Goal: Information Seeking & Learning: Learn about a topic

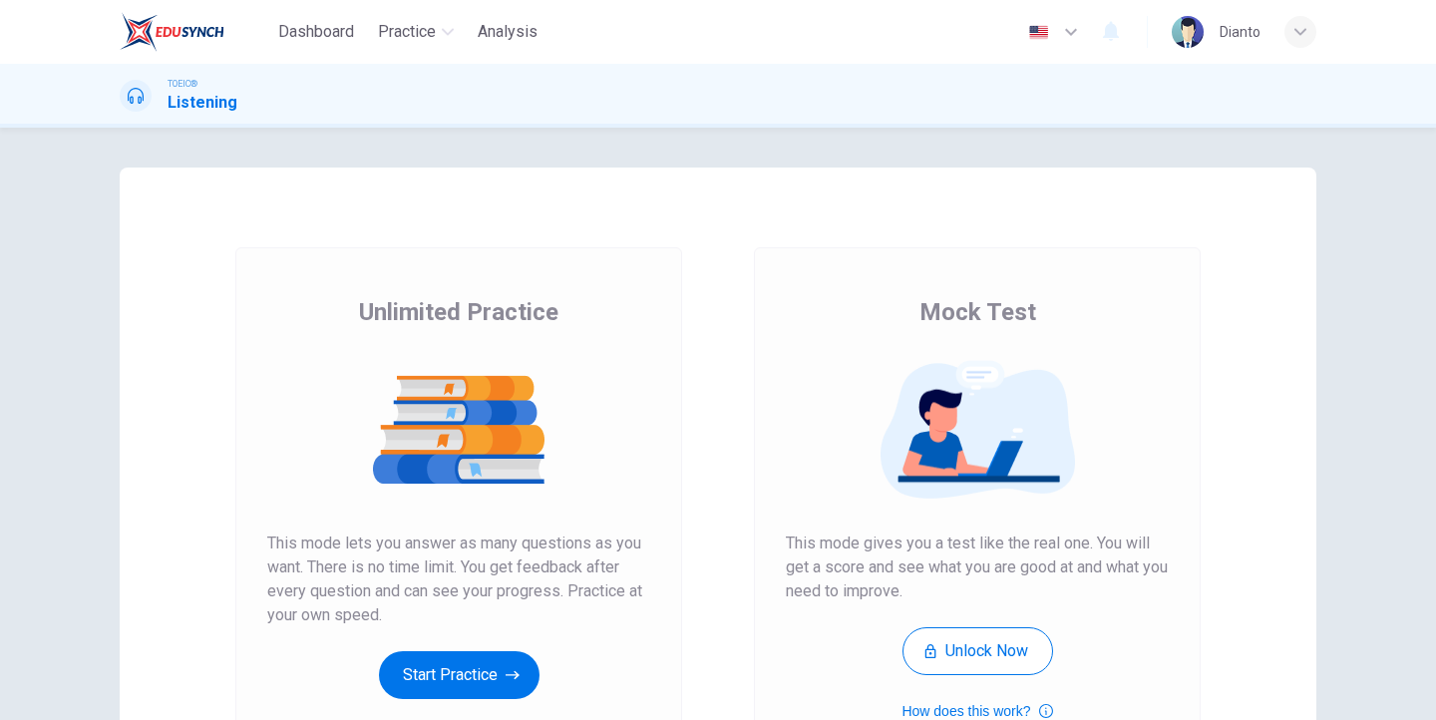
scroll to position [199, 0]
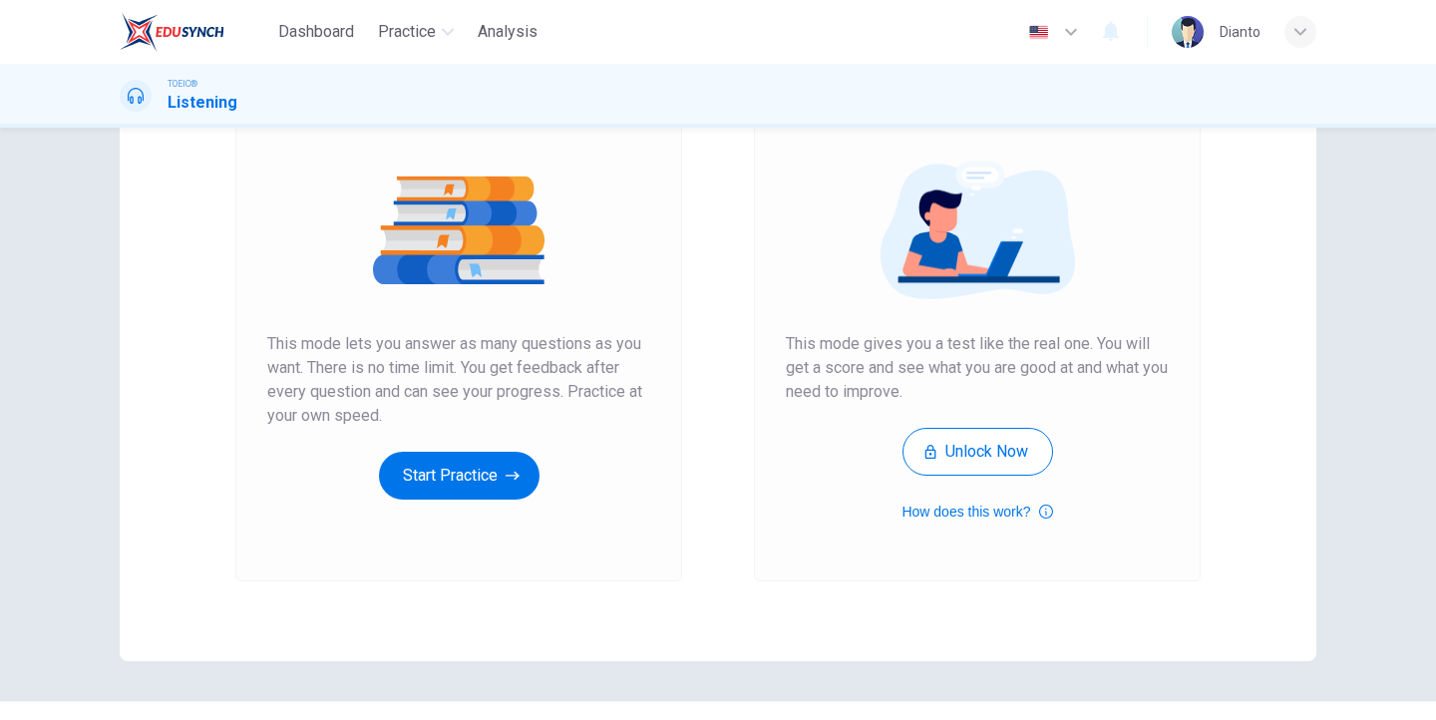
click at [480, 447] on div "Unlimited Practice This mode lets you answer as many questions as you want. The…" at bounding box center [458, 298] width 383 height 403
click at [483, 486] on button "Start Practice" at bounding box center [459, 476] width 161 height 48
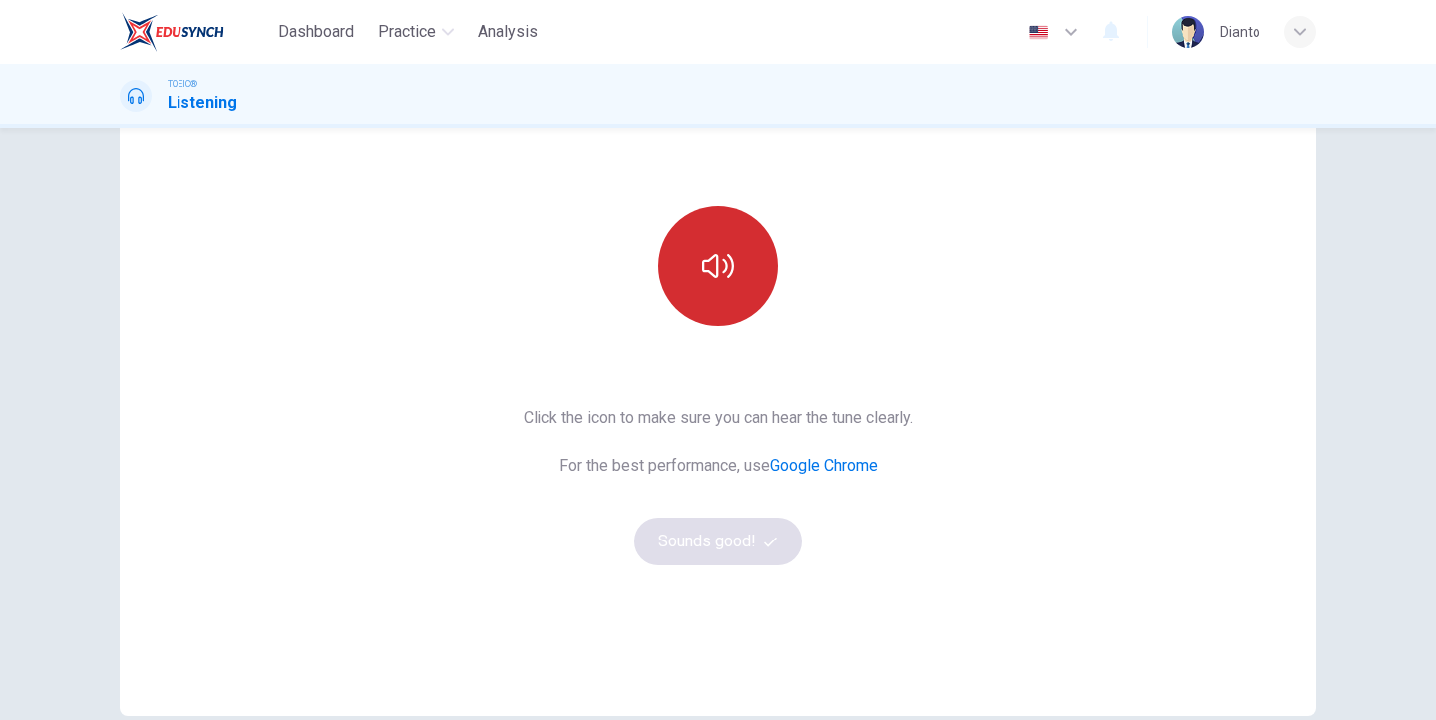
scroll to position [145, 0]
click at [732, 292] on button "button" at bounding box center [718, 266] width 120 height 120
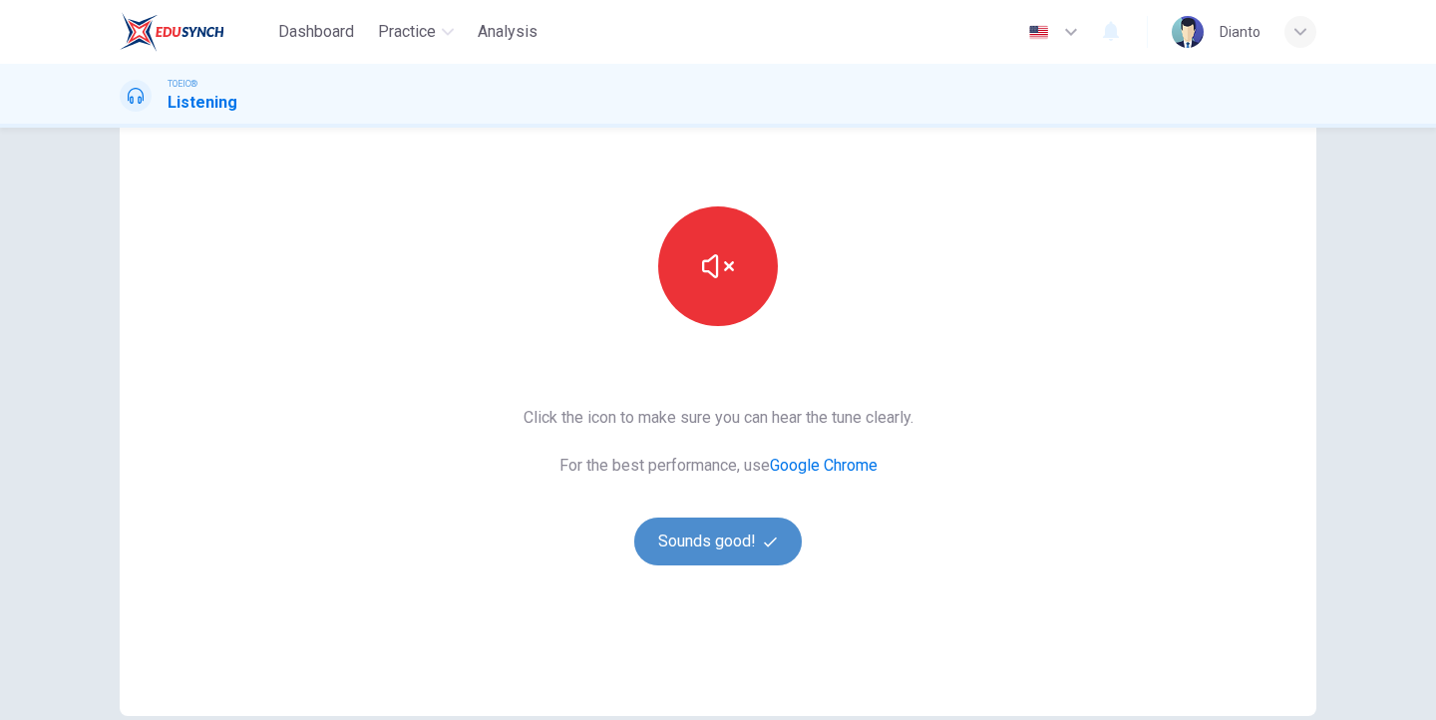
click at [740, 542] on button "Sounds good!" at bounding box center [718, 542] width 168 height 48
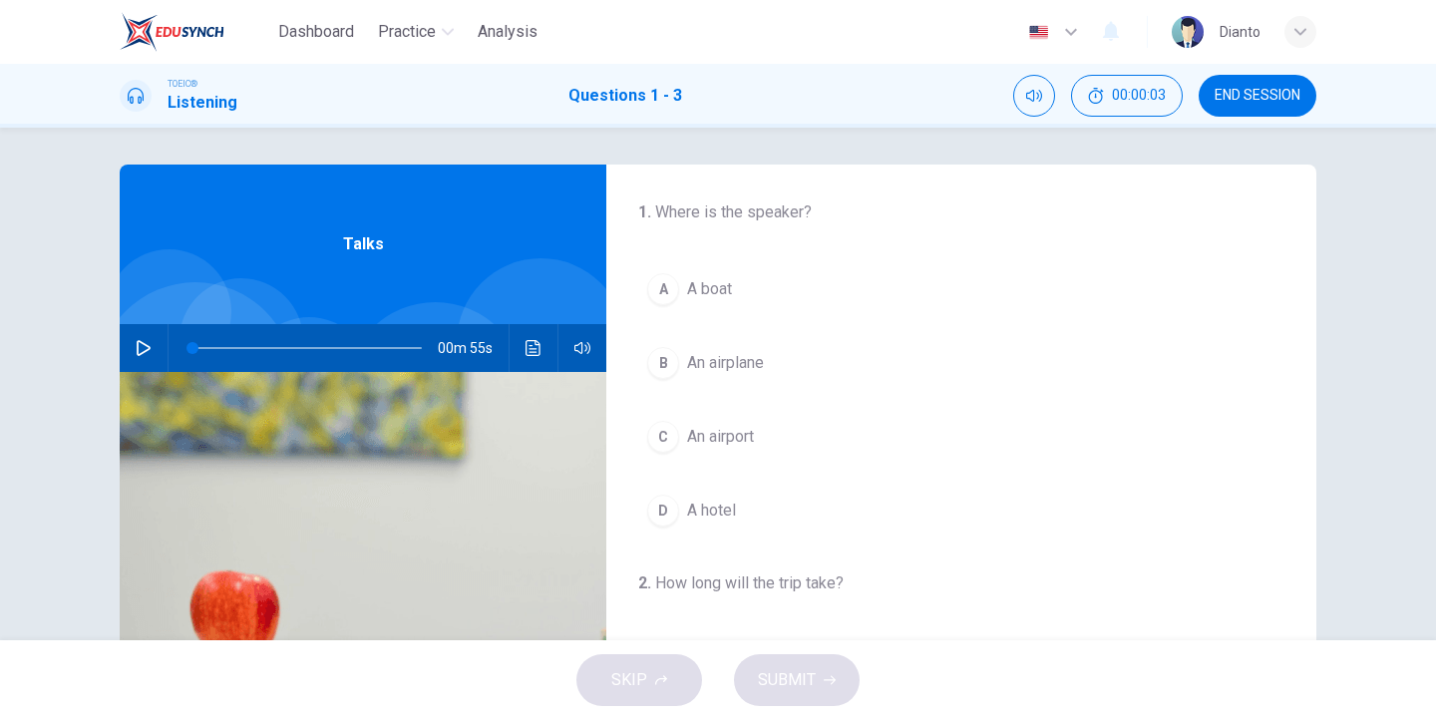
scroll to position [0, 0]
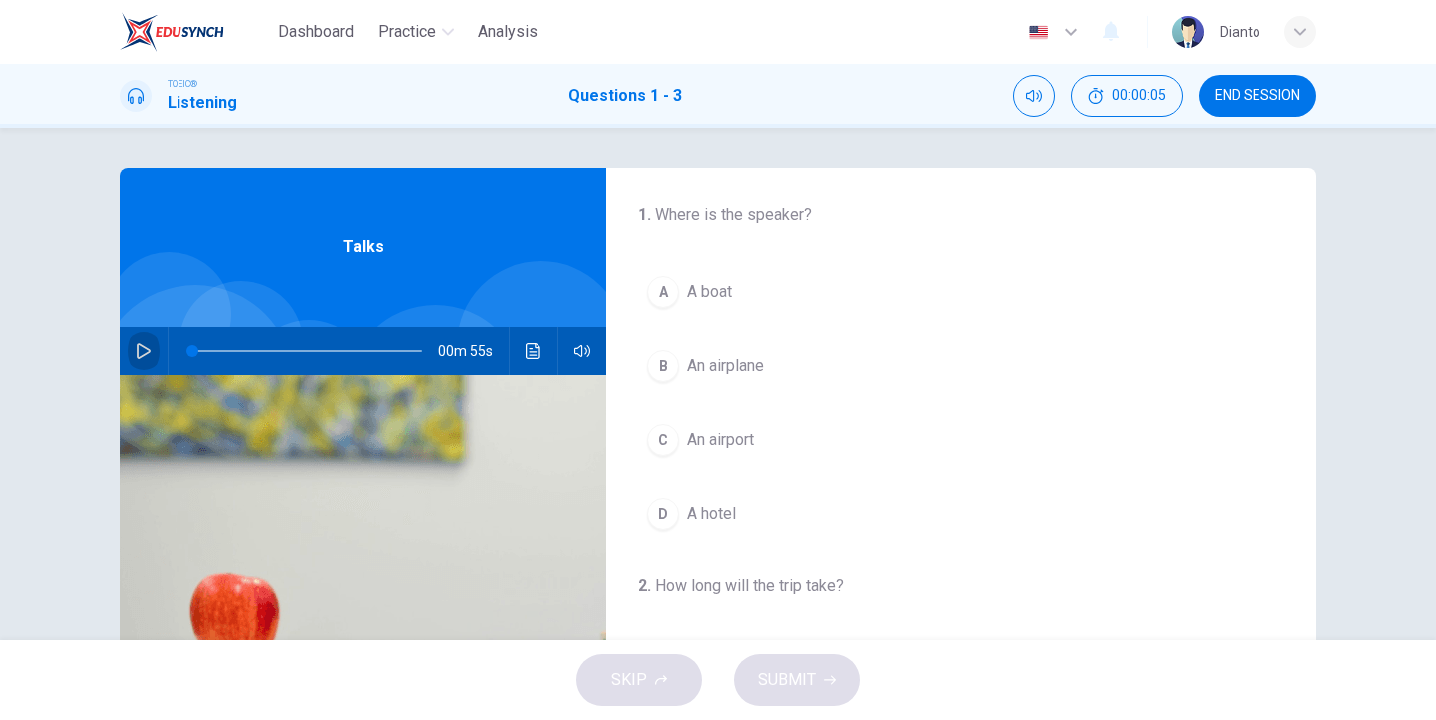
click at [142, 346] on icon "button" at bounding box center [144, 351] width 16 height 16
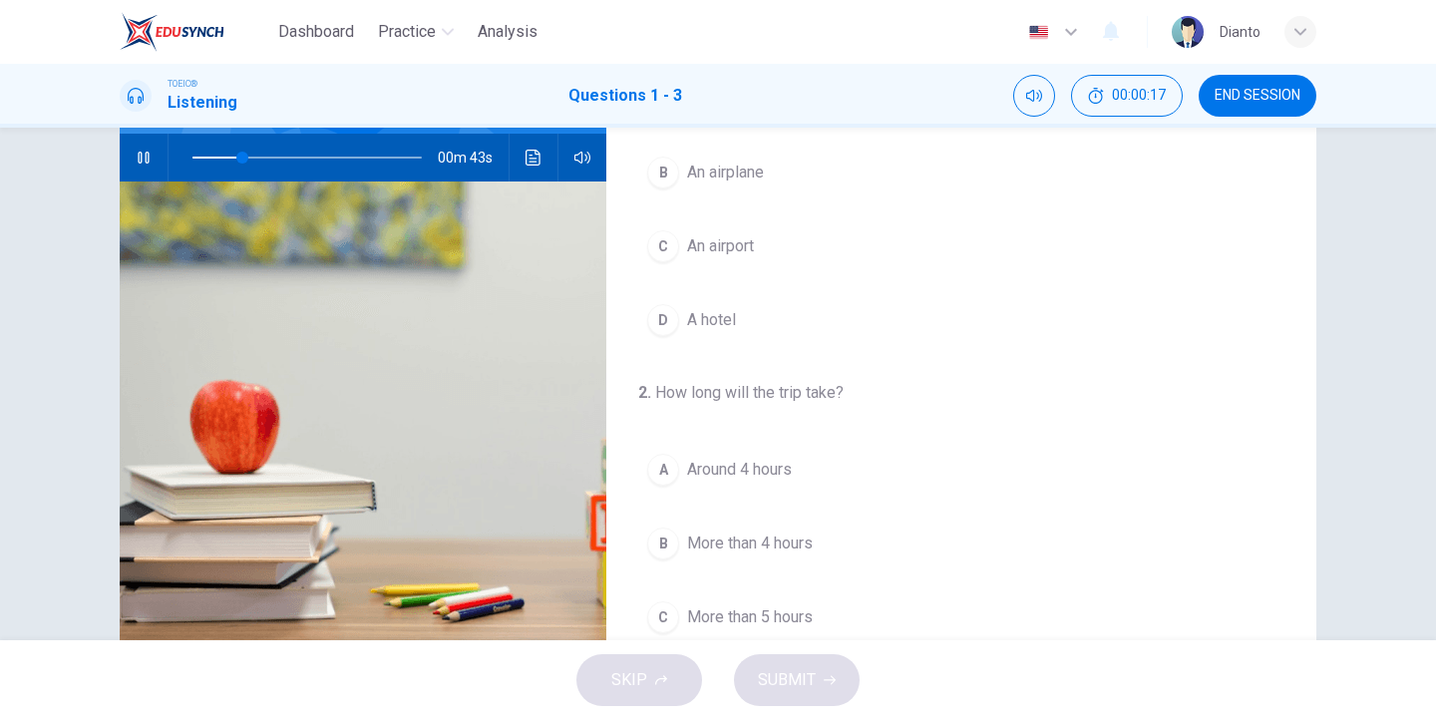
scroll to position [260, 0]
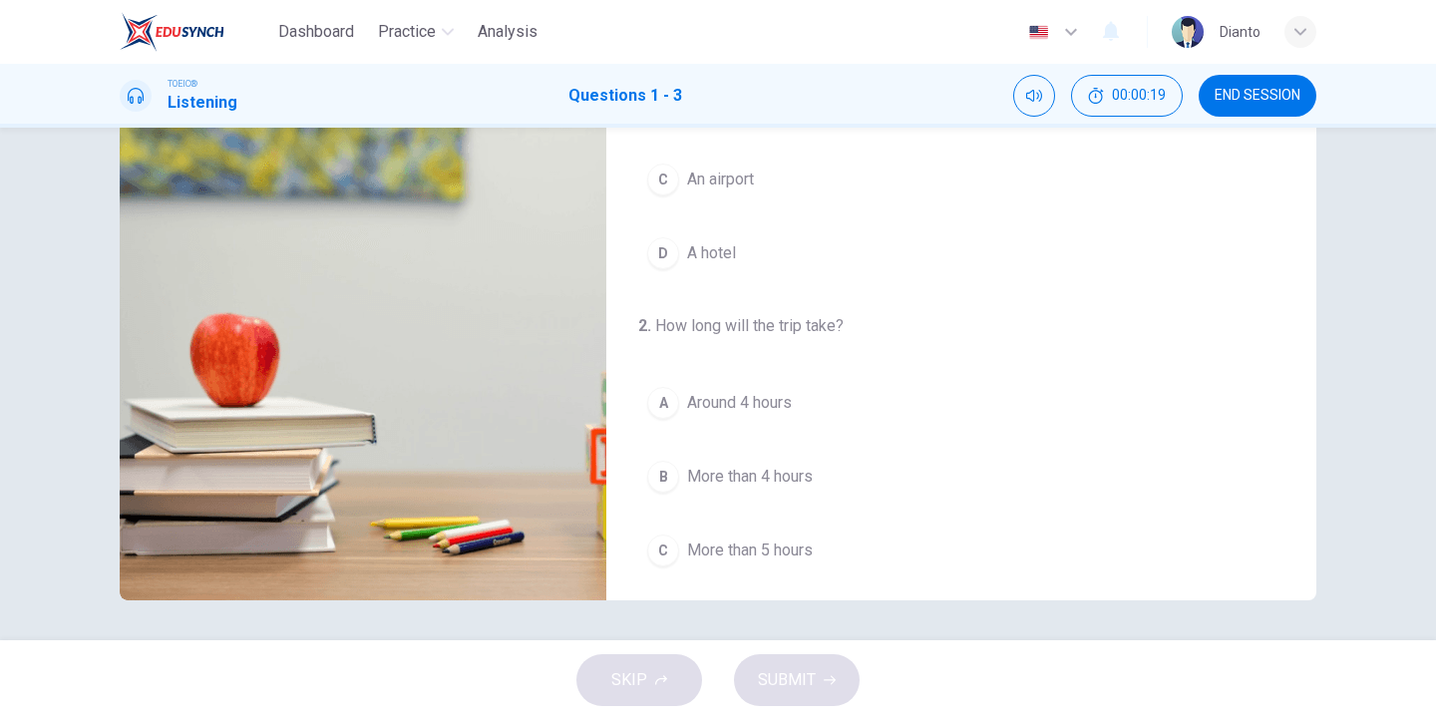
click at [668, 401] on div "A" at bounding box center [663, 403] width 32 height 32
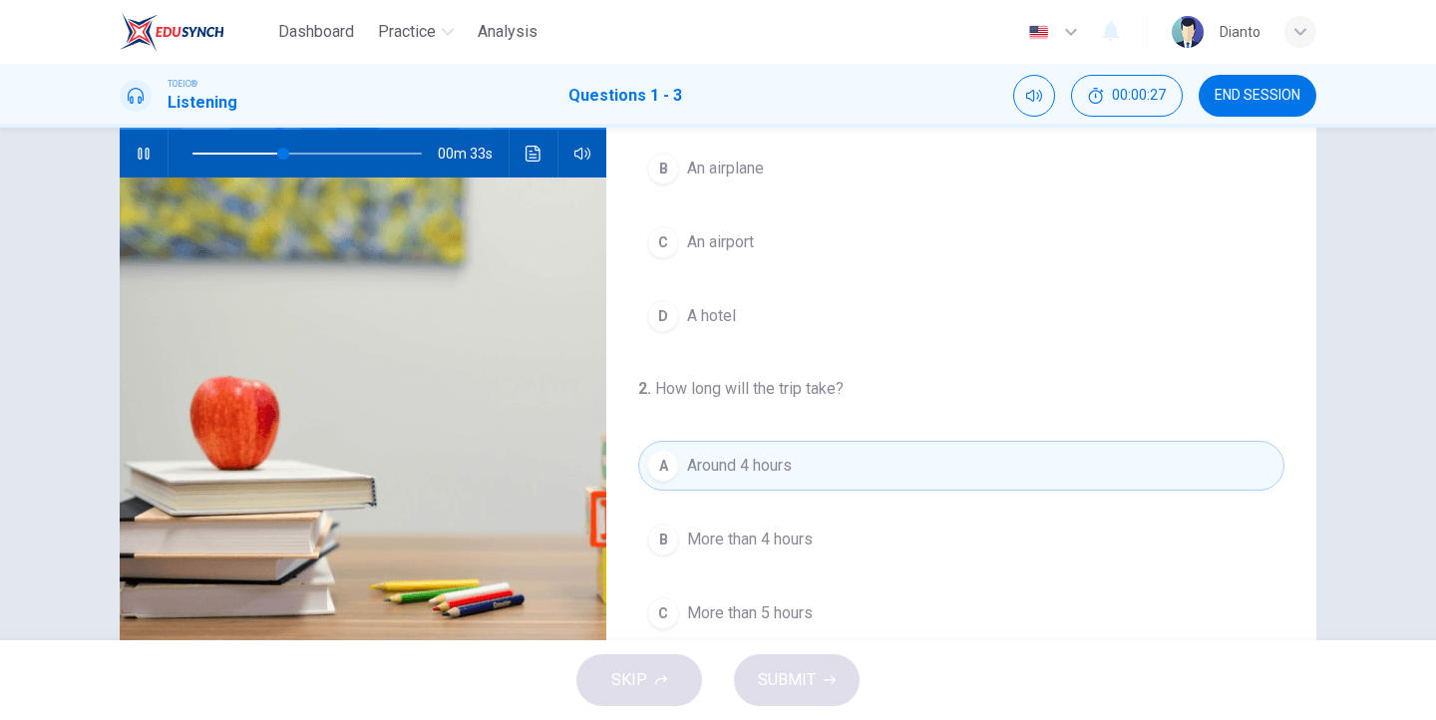
scroll to position [0, 0]
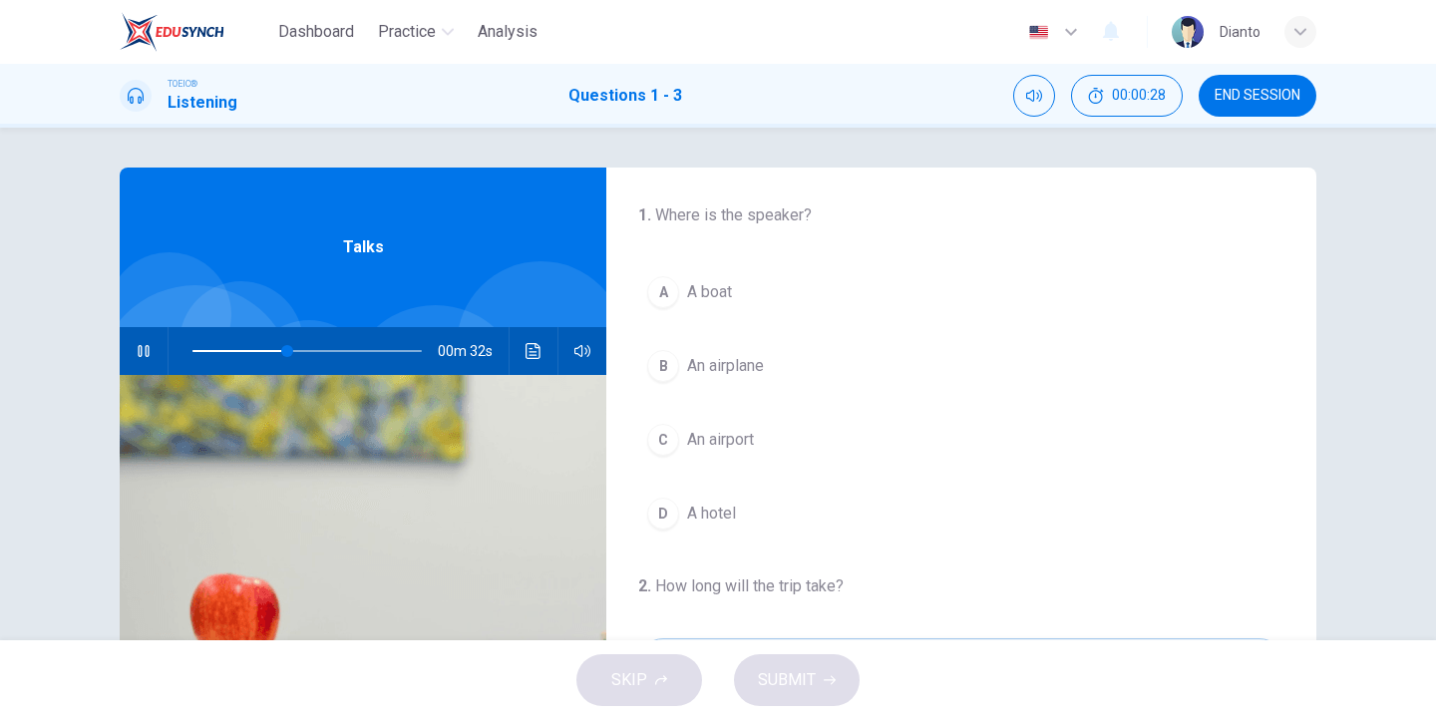
click at [728, 289] on span "A boat" at bounding box center [709, 292] width 45 height 24
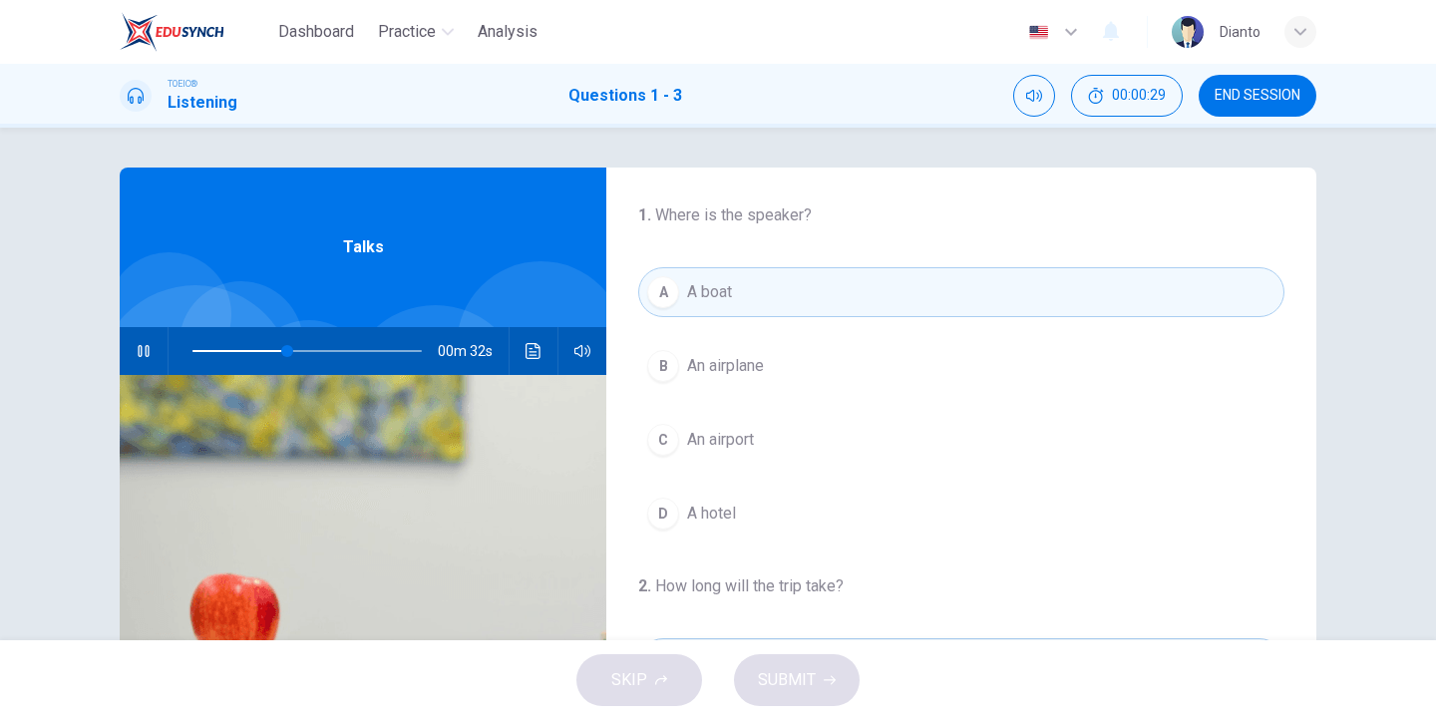
click at [760, 366] on span "An airplane" at bounding box center [725, 366] width 77 height 24
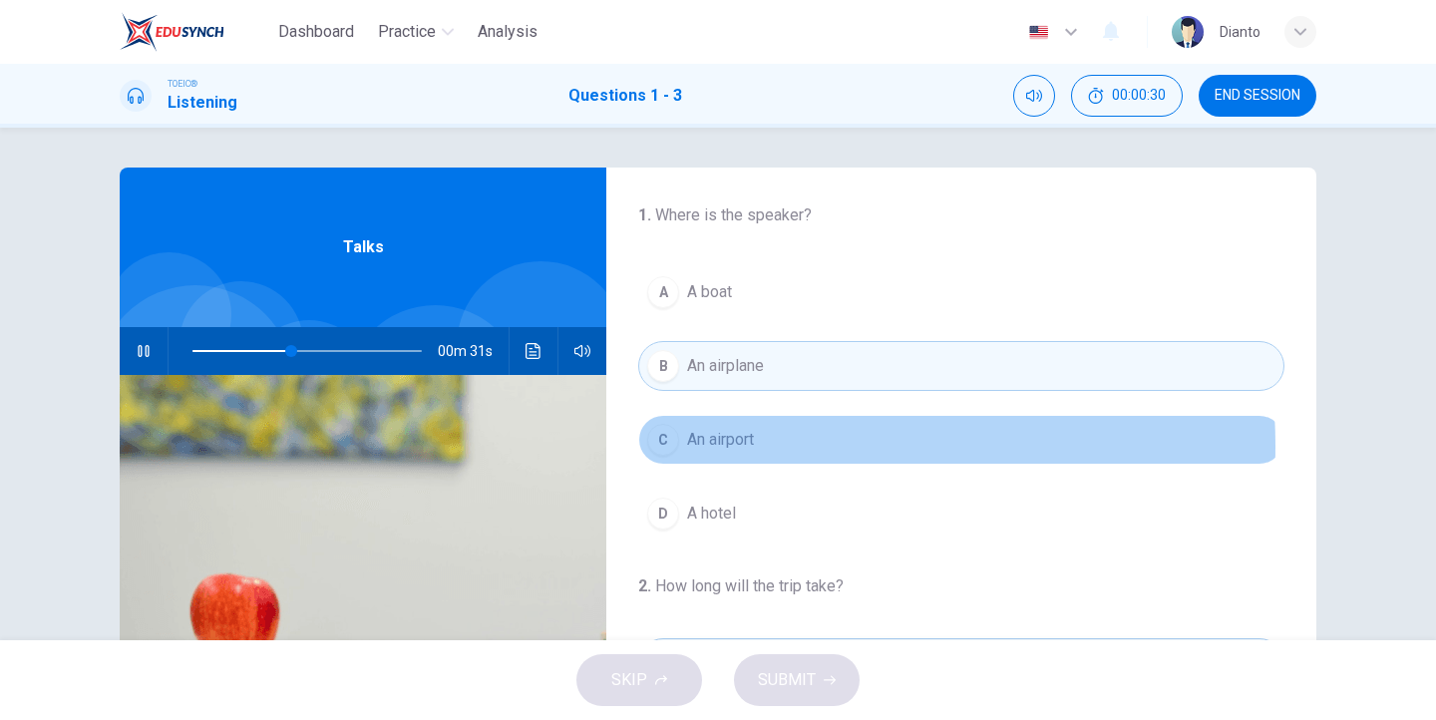
click at [761, 446] on button "[GEOGRAPHIC_DATA]" at bounding box center [961, 440] width 646 height 50
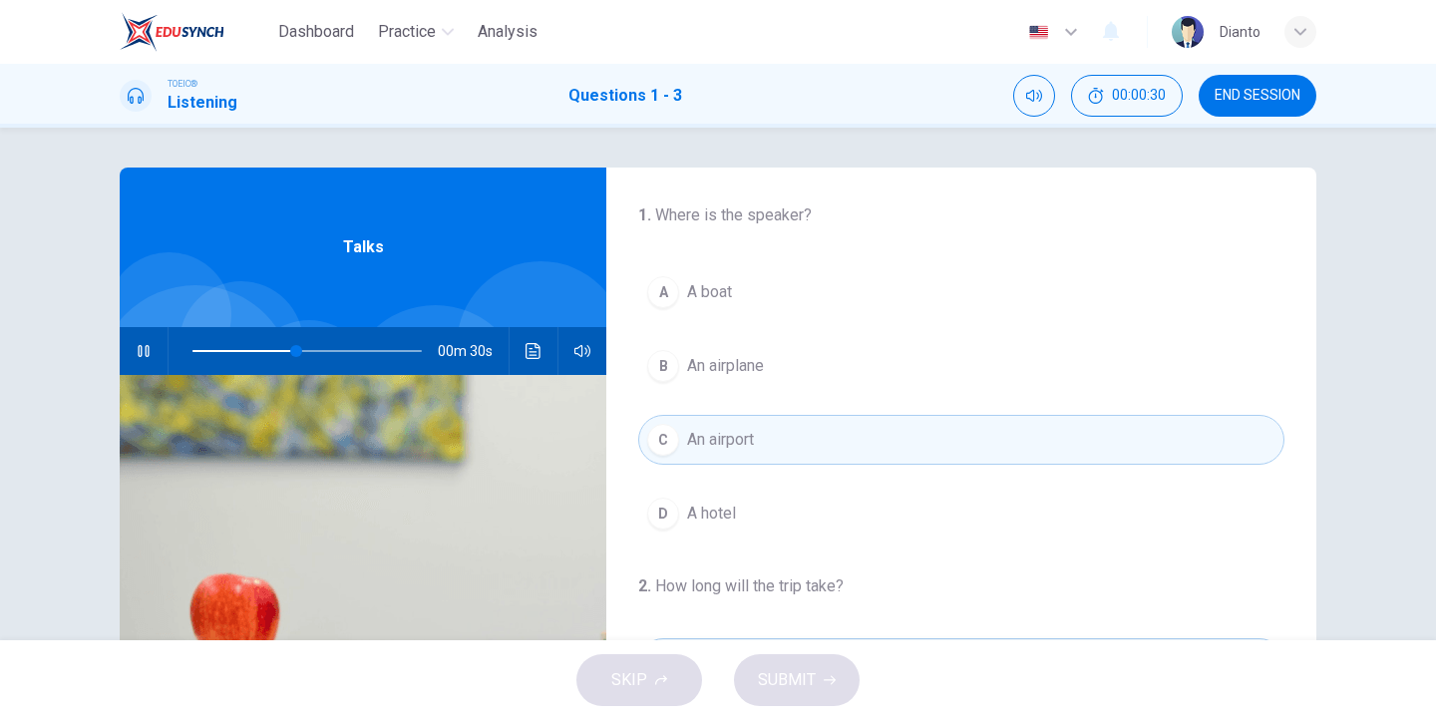
click at [743, 374] on span "An airplane" at bounding box center [725, 366] width 77 height 24
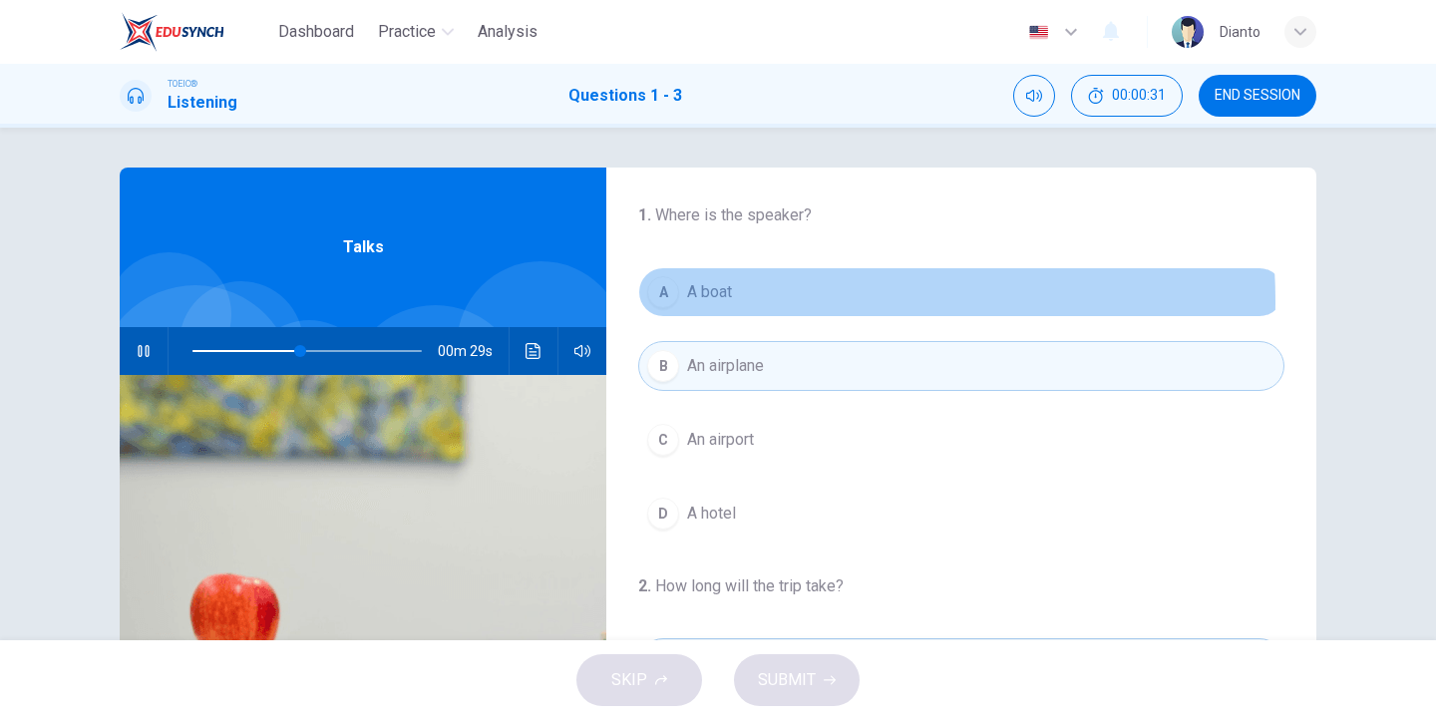
click at [738, 301] on button "A A boat" at bounding box center [961, 292] width 646 height 50
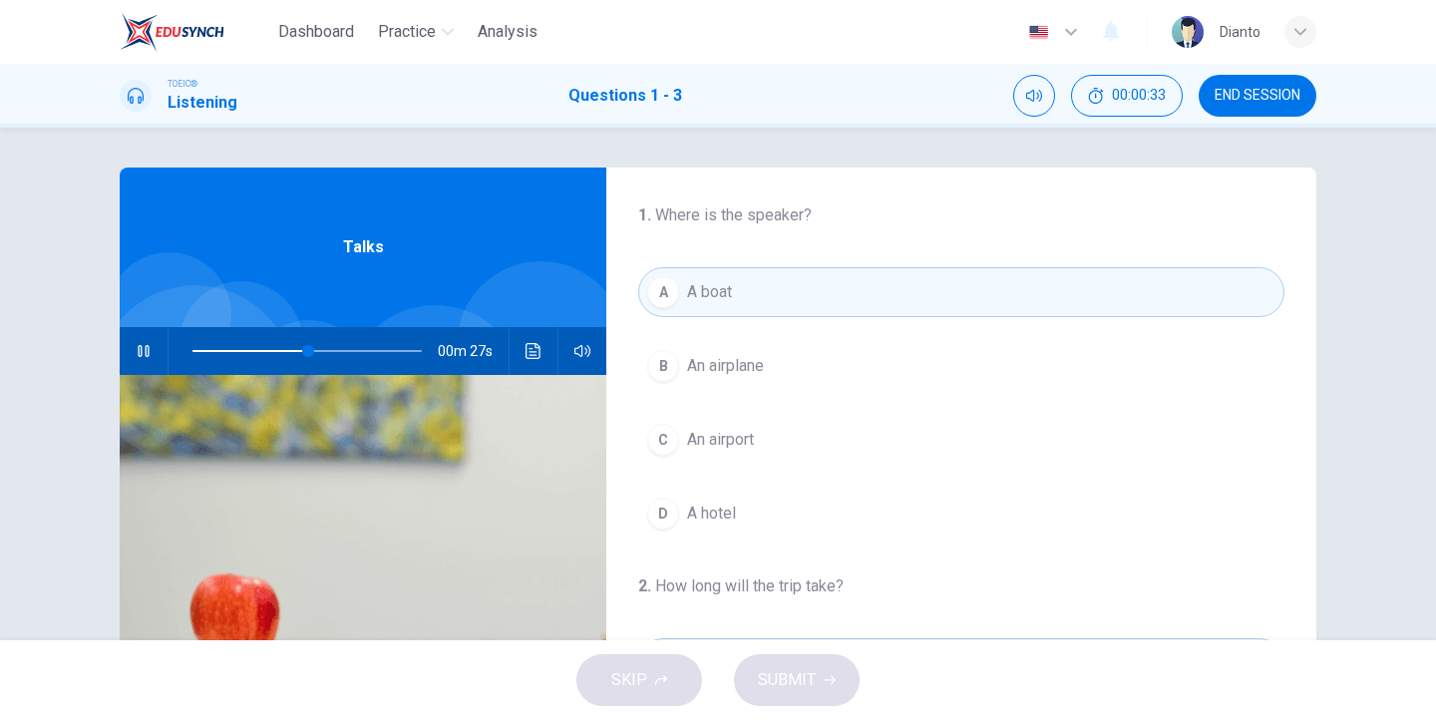
click at [767, 221] on h4 "1 . Where is the speaker?" at bounding box center [961, 215] width 646 height 24
click at [768, 250] on div "1 . Where is the speaker? A A boat B An airplane C An airport D A hotel" at bounding box center [961, 370] width 710 height 335
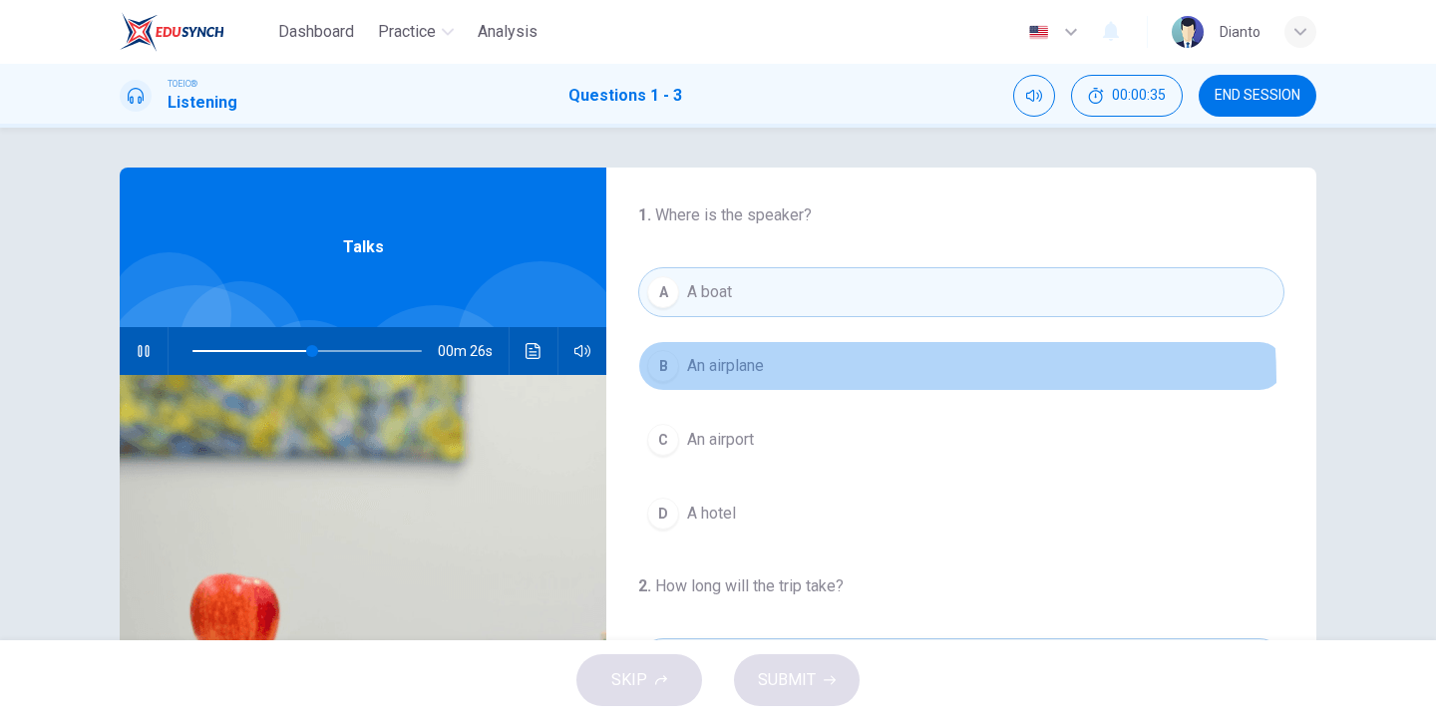
click at [755, 381] on button "B An airplane" at bounding box center [961, 366] width 646 height 50
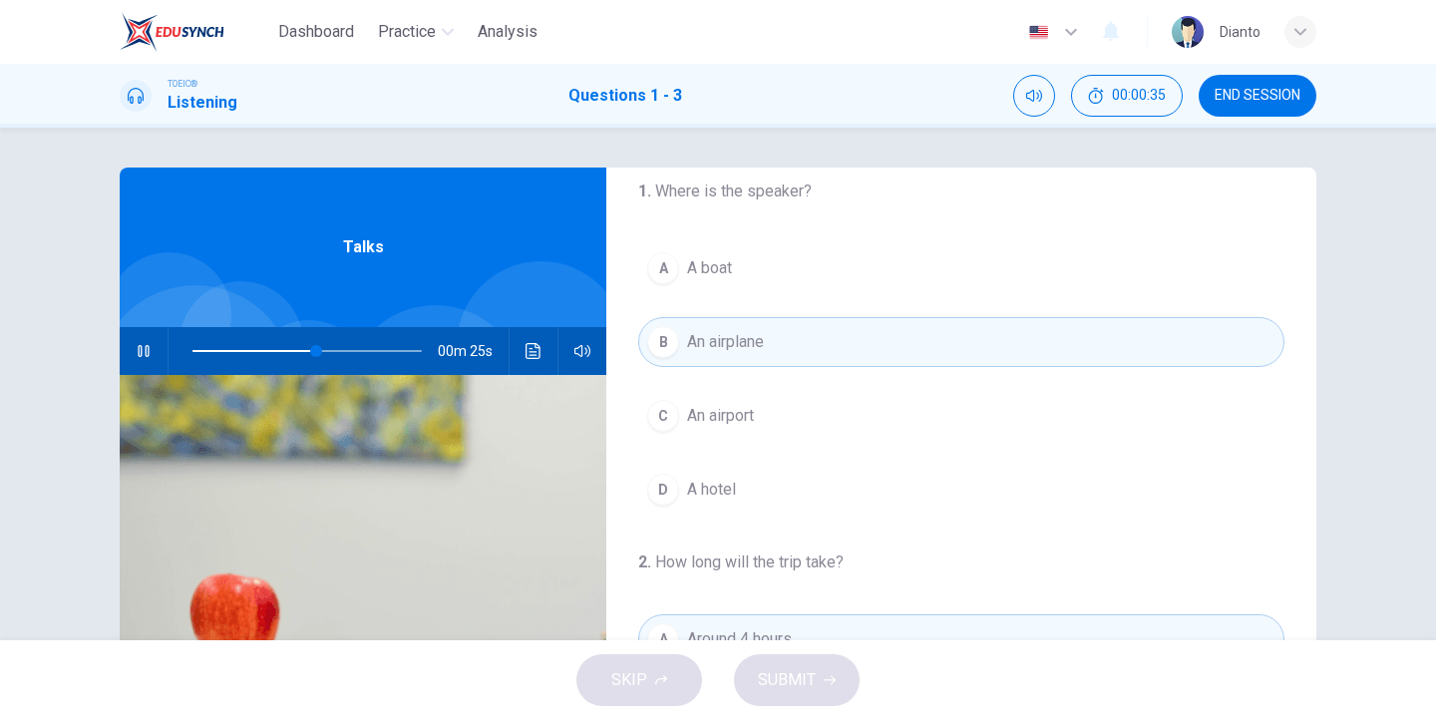
scroll to position [100, 0]
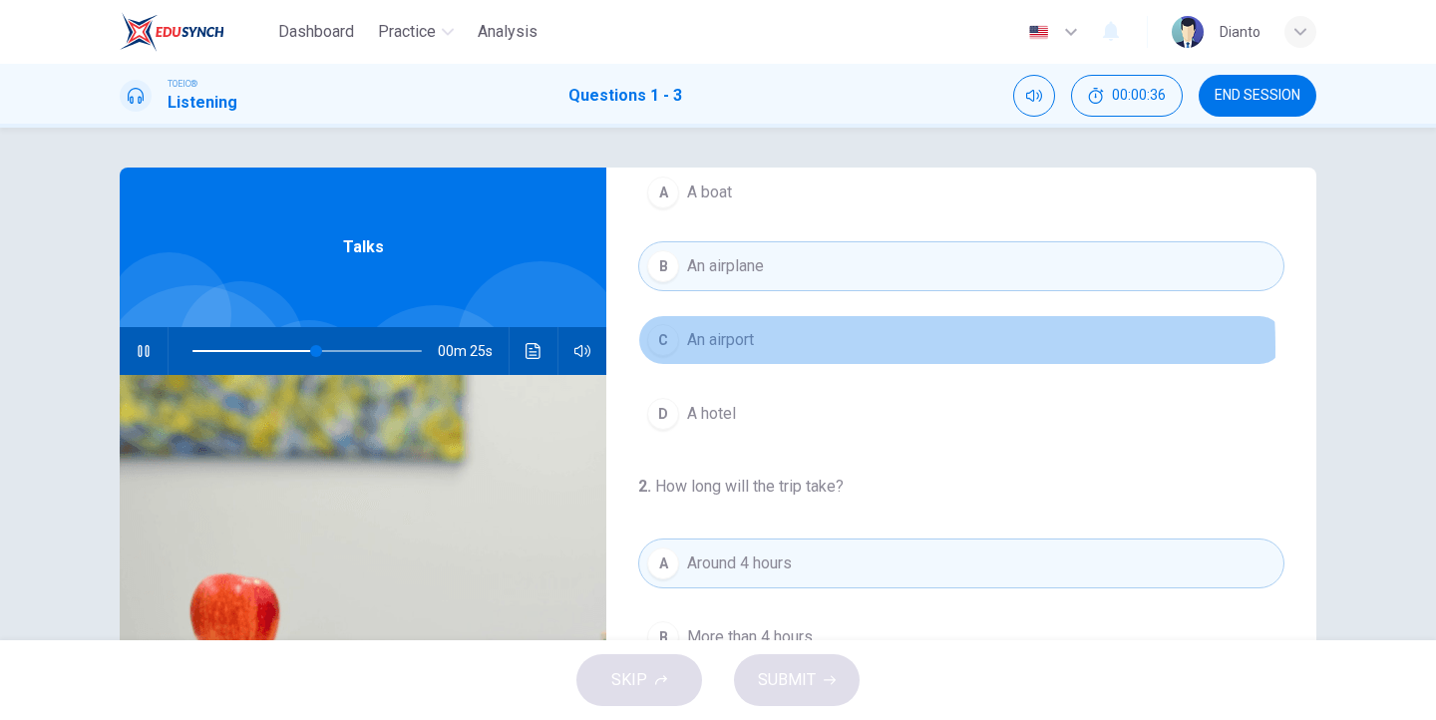
click at [751, 347] on span "An airport" at bounding box center [720, 340] width 67 height 24
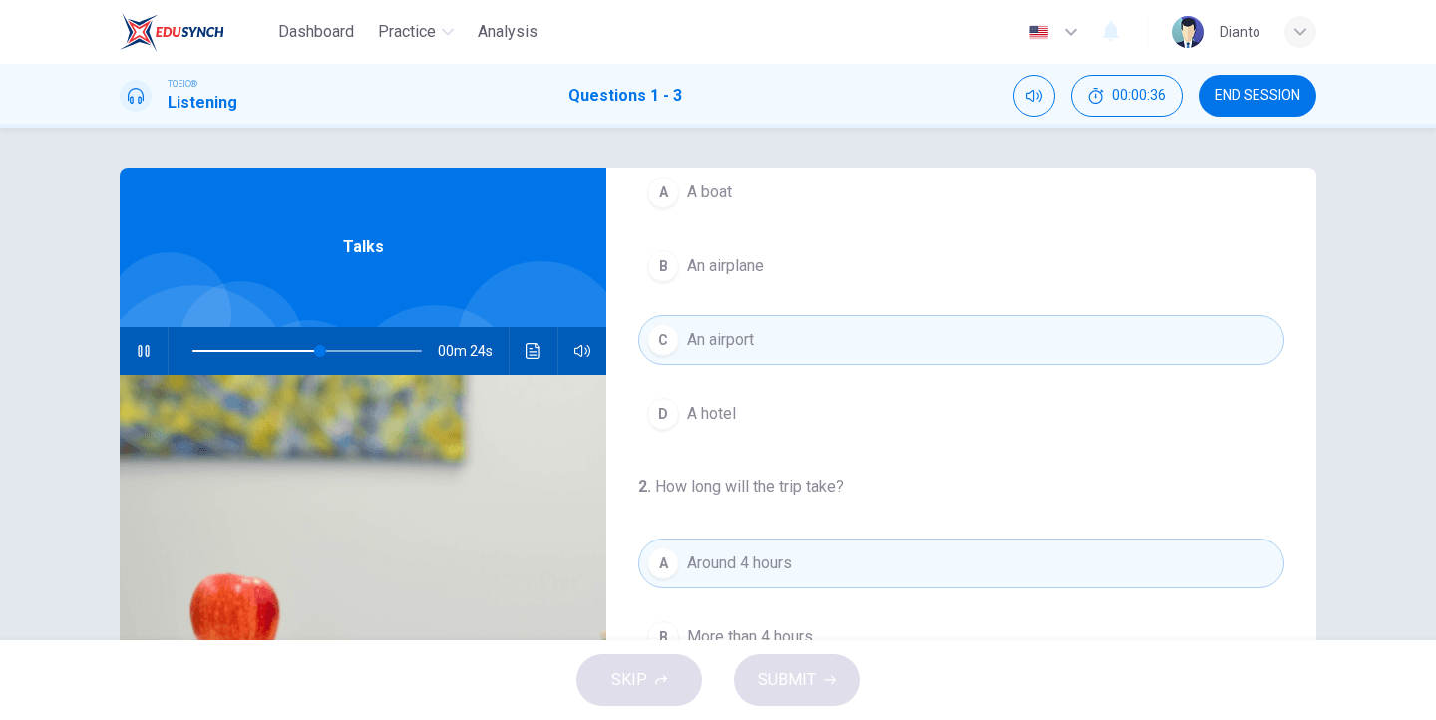
click at [747, 428] on button "D A hotel" at bounding box center [961, 414] width 646 height 50
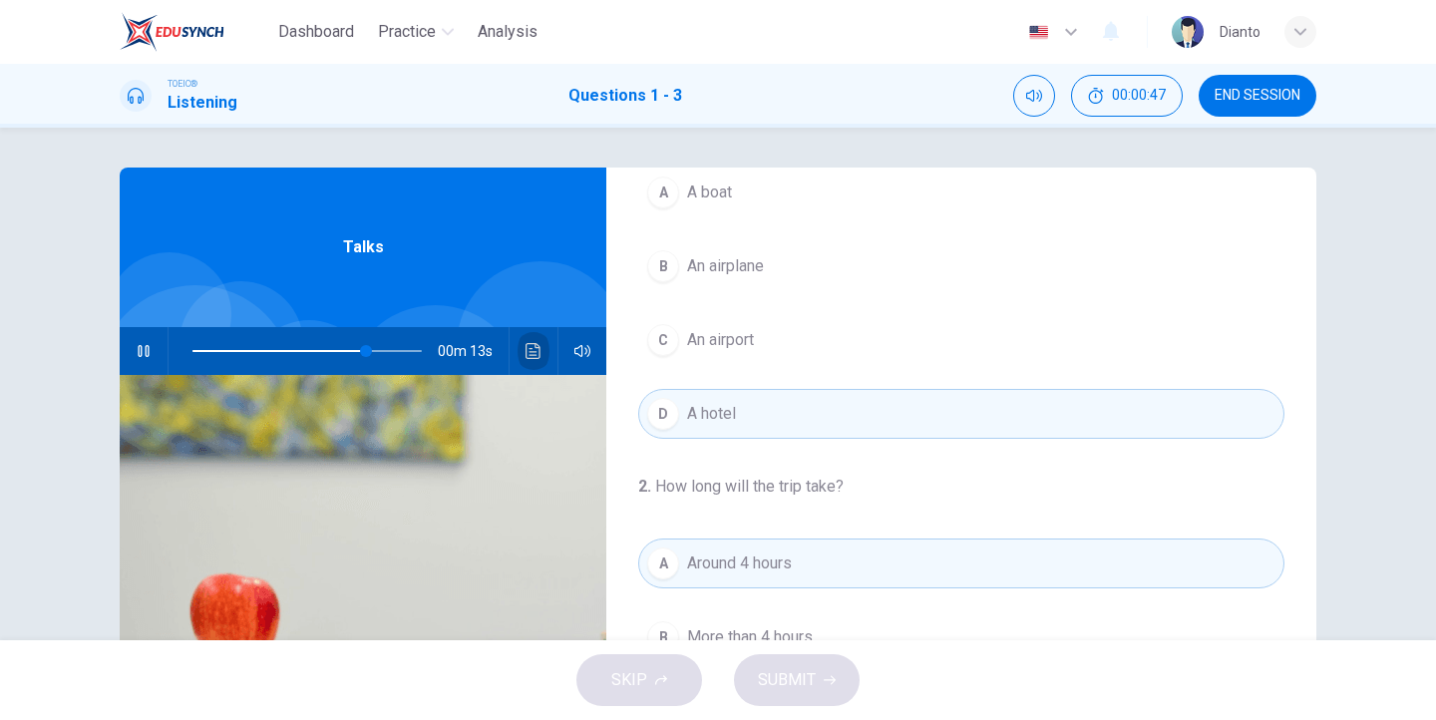
click at [531, 348] on icon "Click to see the audio transcription" at bounding box center [534, 351] width 16 height 16
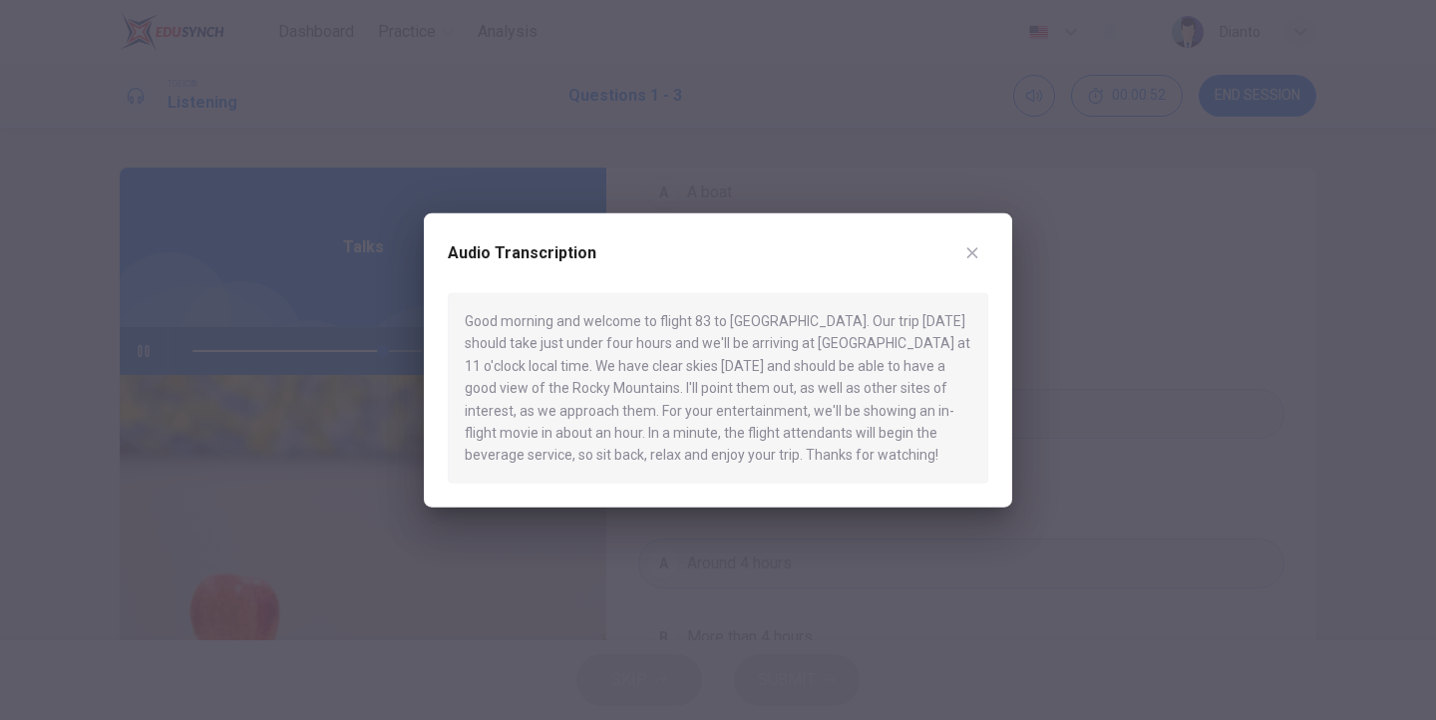
drag, startPoint x: 653, startPoint y: 323, endPoint x: 671, endPoint y: 338, distance: 23.4
click at [671, 338] on div "Good morning and welcome to flight 83 to [GEOGRAPHIC_DATA]. Our trip [DATE] sho…" at bounding box center [718, 388] width 541 height 190
click at [970, 242] on button "button" at bounding box center [972, 253] width 32 height 32
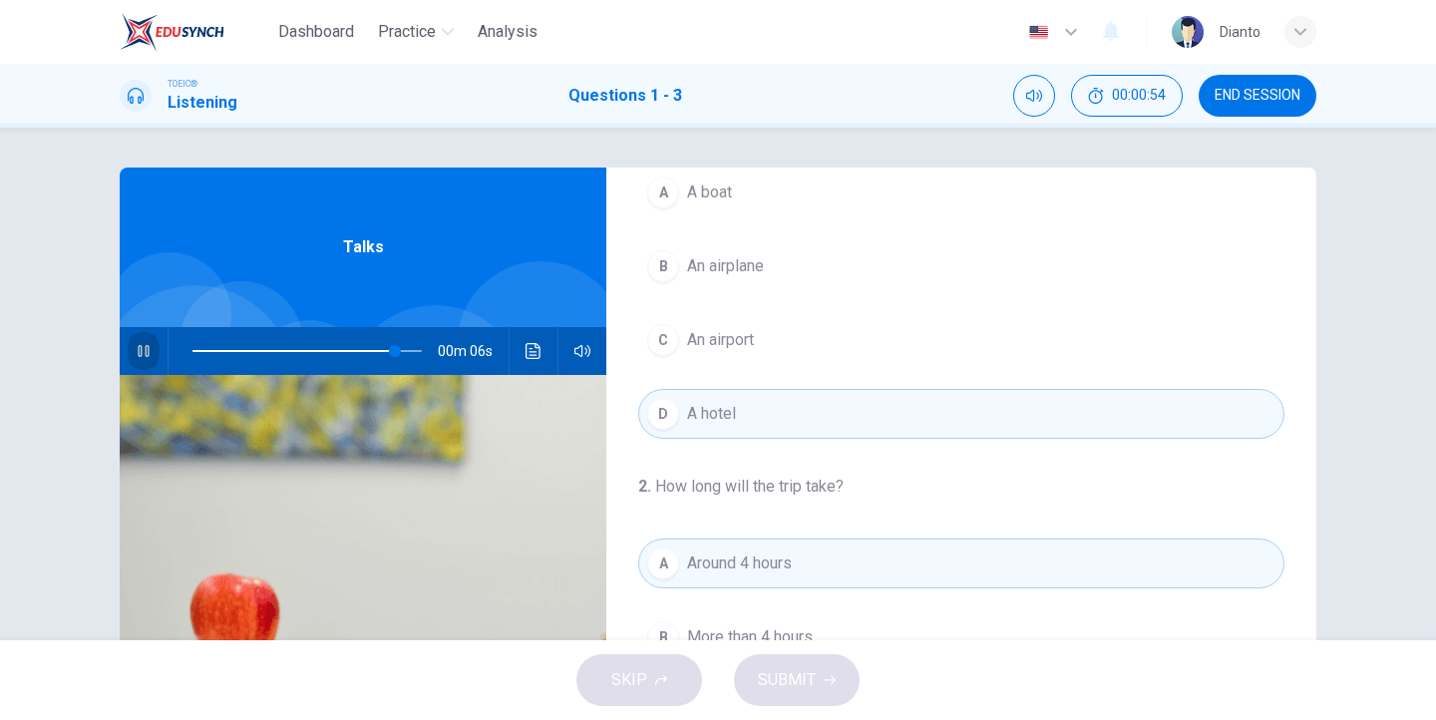
click at [140, 356] on icon "button" at bounding box center [144, 351] width 16 height 16
drag, startPoint x: 395, startPoint y: 347, endPoint x: 107, endPoint y: 352, distance: 288.3
click at [105, 352] on div "1 . Where is the speaker? A A boat B An airplane C An airport D A hotel 2 . How…" at bounding box center [718, 514] width 1261 height 693
click at [143, 343] on icon "button" at bounding box center [144, 351] width 16 height 16
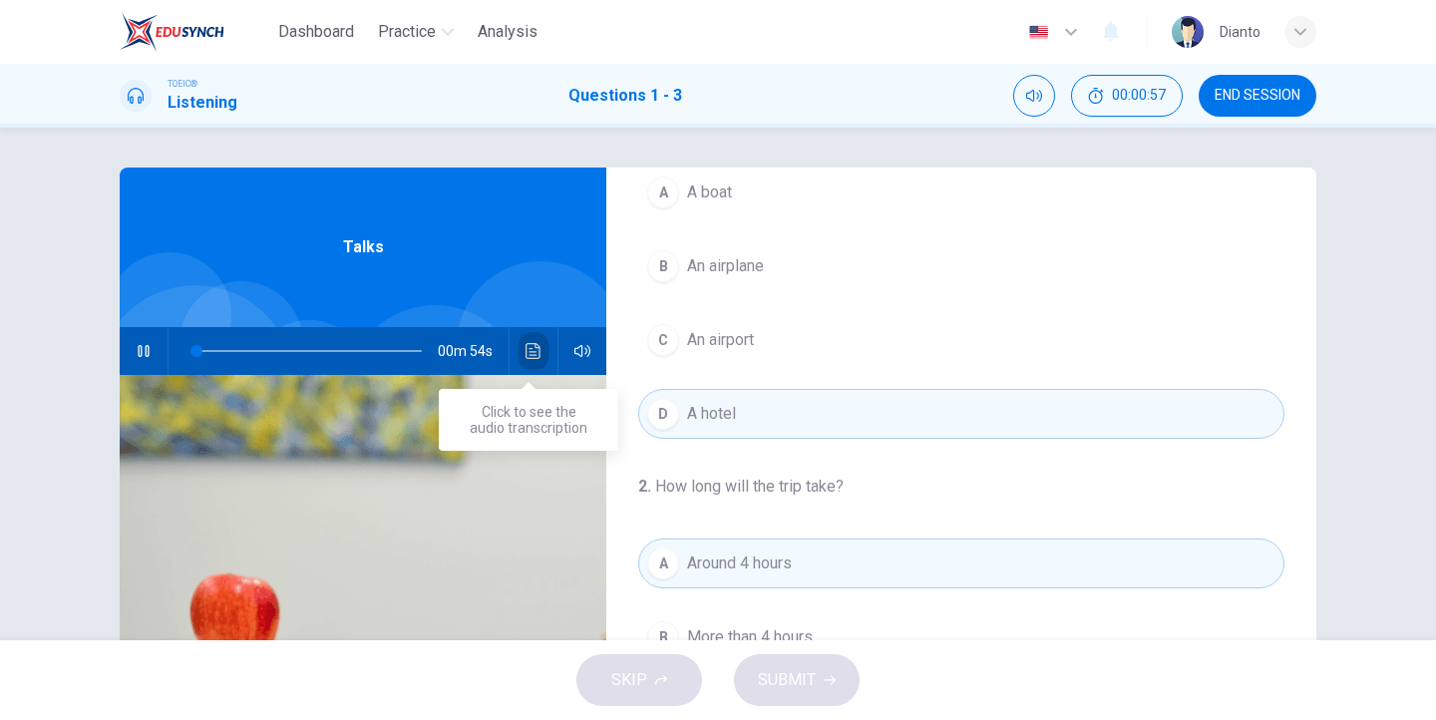
click at [534, 353] on icon "Click to see the audio transcription" at bounding box center [534, 351] width 16 height 16
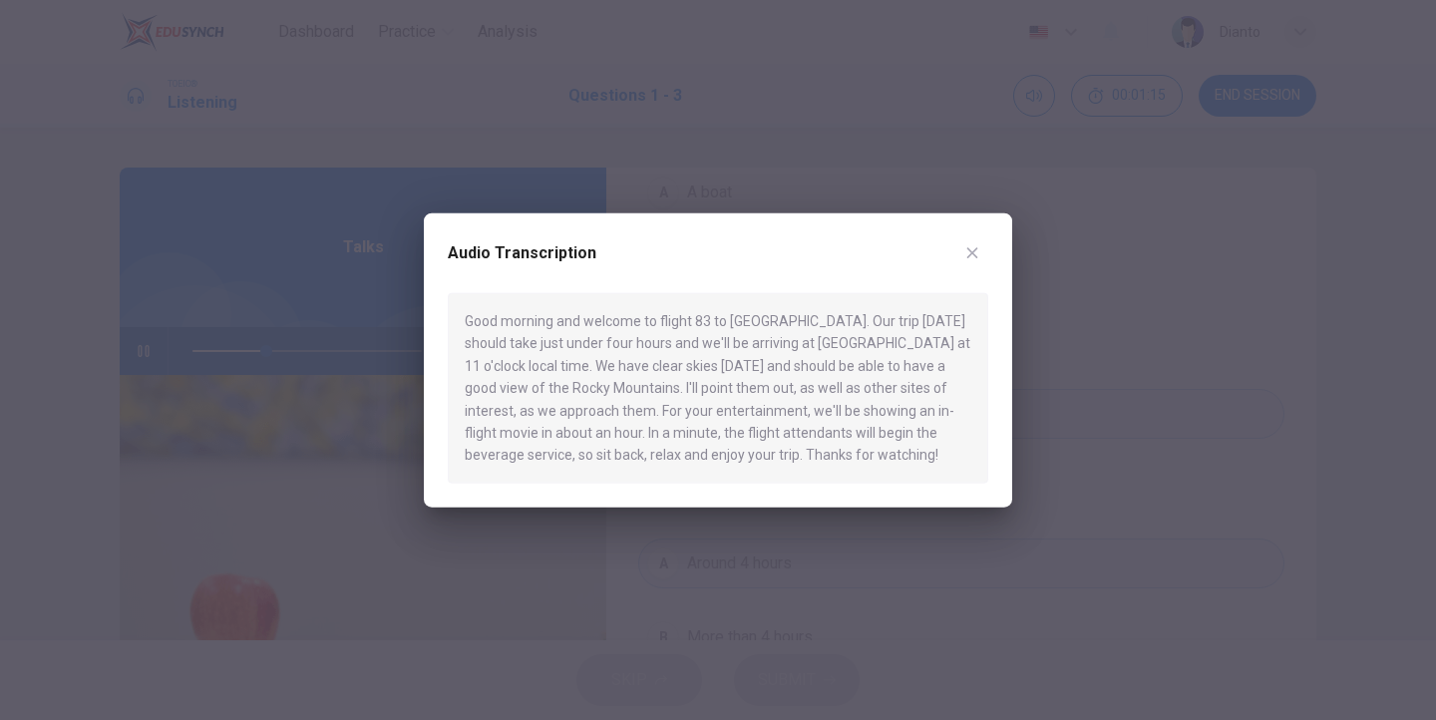
drag, startPoint x: 896, startPoint y: 346, endPoint x: 650, endPoint y: 397, distance: 250.5
click at [648, 397] on div "Good morning and welcome to flight 83 to [GEOGRAPHIC_DATA]. Our trip [DATE] sho…" at bounding box center [718, 388] width 541 height 190
click at [970, 248] on icon "button" at bounding box center [972, 253] width 16 height 16
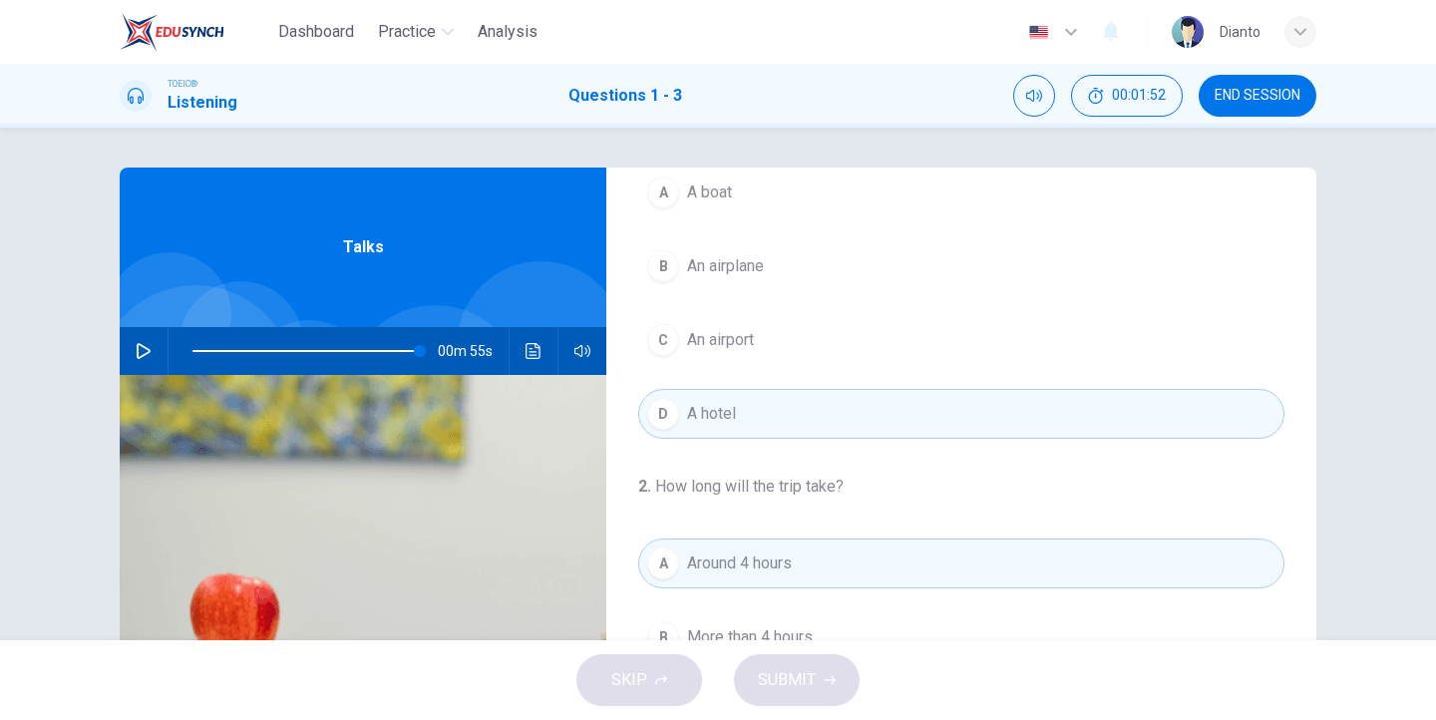
type input "0"
